Goal: Find specific page/section: Find specific page/section

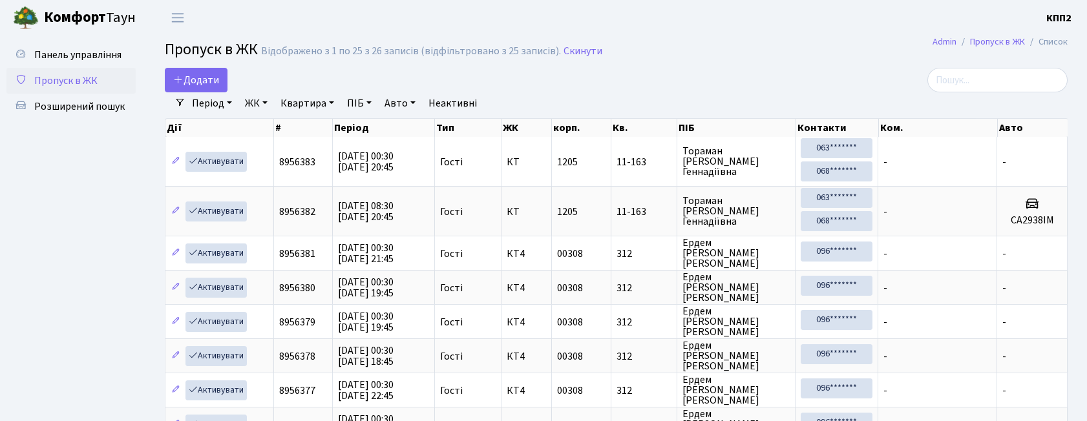
select select "25"
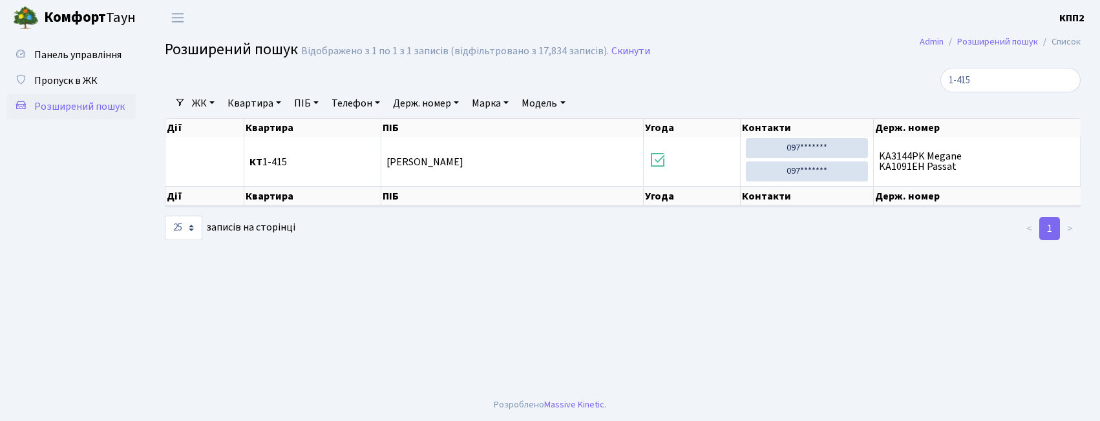
select select "25"
